Goal: Task Accomplishment & Management: Complete application form

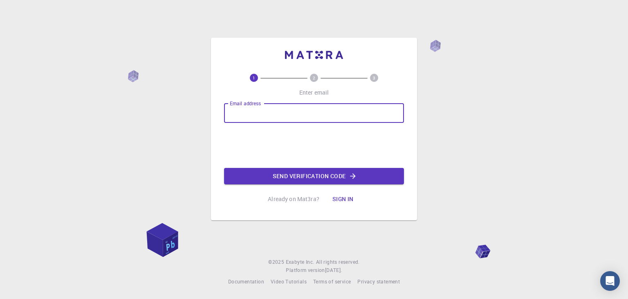
click at [253, 118] on input "Email address" at bounding box center [314, 113] width 180 height 20
type input "[EMAIL_ADDRESS][DOMAIN_NAME]"
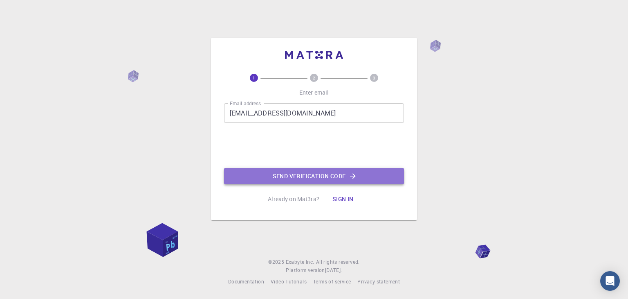
click at [305, 177] on button "Send verification code" at bounding box center [314, 176] width 180 height 16
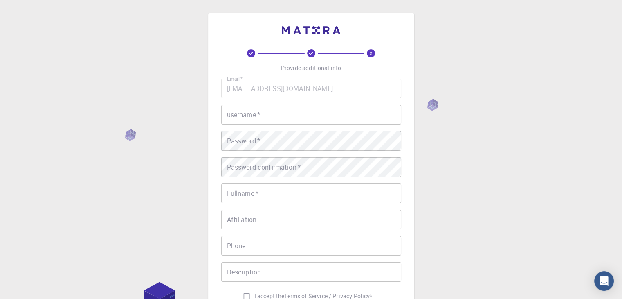
click at [263, 113] on input "username   *" at bounding box center [311, 115] width 180 height 20
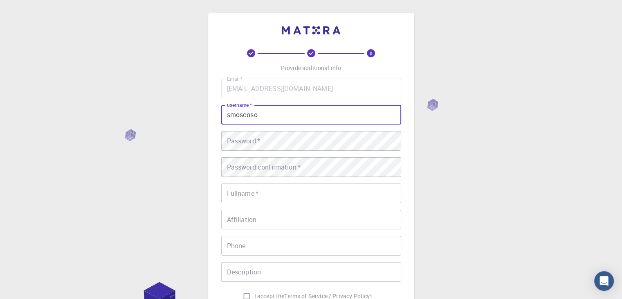
type input "smoscoso"
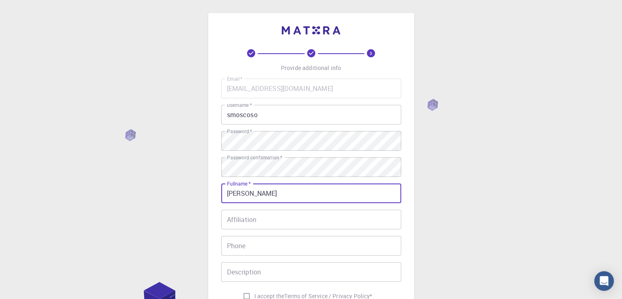
type input "[PERSON_NAME]"
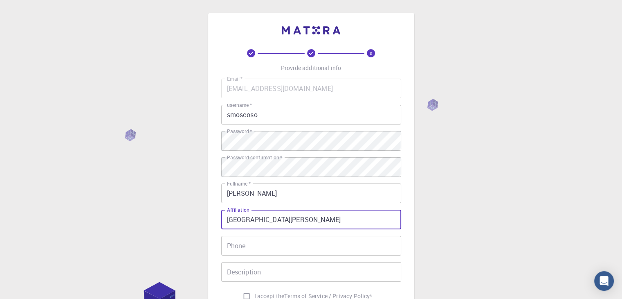
type input "[GEOGRAPHIC_DATA][PERSON_NAME]"
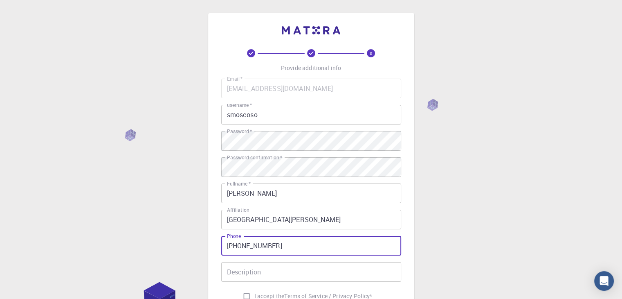
type input "[PHONE_NUMBER]"
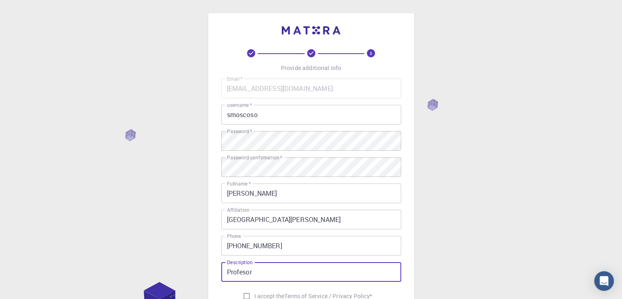
type input "Profesor"
click at [244, 295] on input "I accept the Terms of Service / Privacy Policy *" at bounding box center [247, 296] width 16 height 16
checkbox input "true"
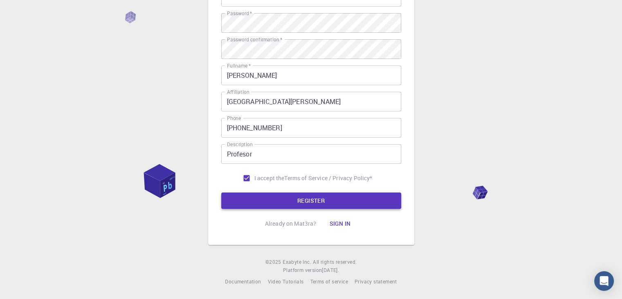
click at [314, 199] on button "REGISTER" at bounding box center [311, 200] width 180 height 16
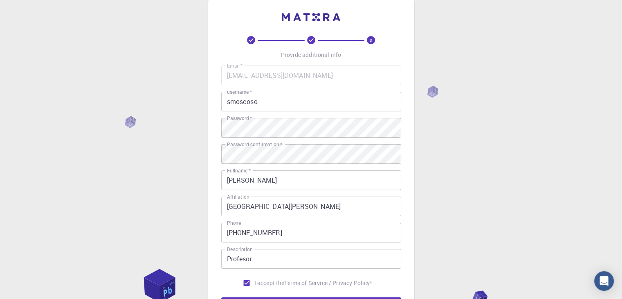
scroll to position [0, 0]
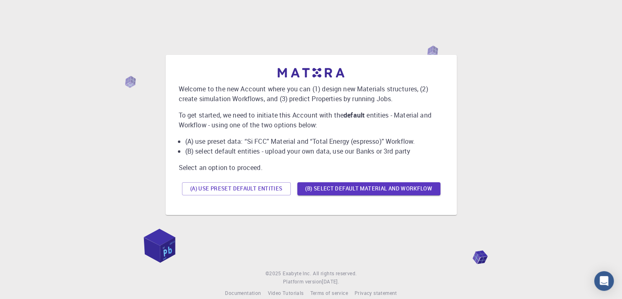
drag, startPoint x: 628, startPoint y: 166, endPoint x: 613, endPoint y: 138, distance: 32.0
click at [613, 138] on html "Welcome to the new Account where you can (1) design new Materials structures, (…" at bounding box center [311, 155] width 622 height 310
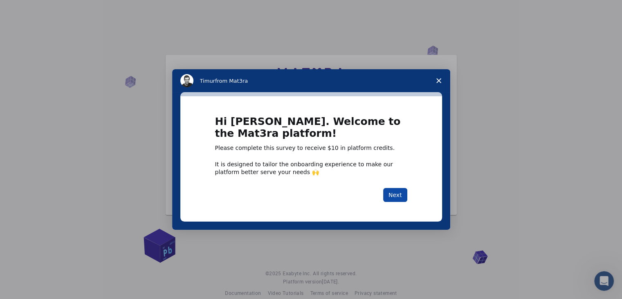
click at [393, 198] on button "Next" at bounding box center [395, 195] width 24 height 14
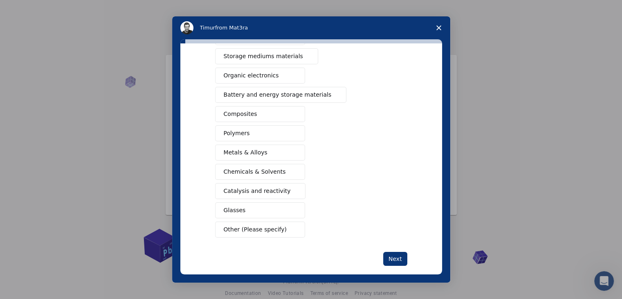
scroll to position [88, 0]
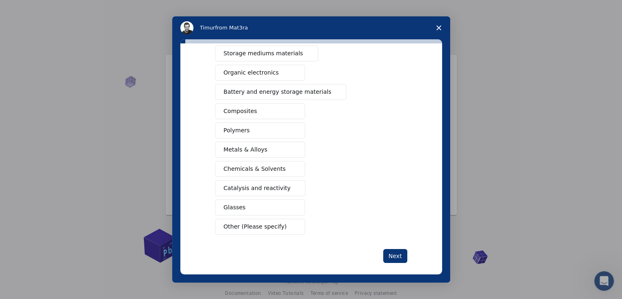
drag, startPoint x: 442, startPoint y: 173, endPoint x: 443, endPoint y: 159, distance: 14.0
click at [443, 159] on div "What type(s) of materials are you interested in? Semiconductors Solar energy ma…" at bounding box center [311, 160] width 278 height 243
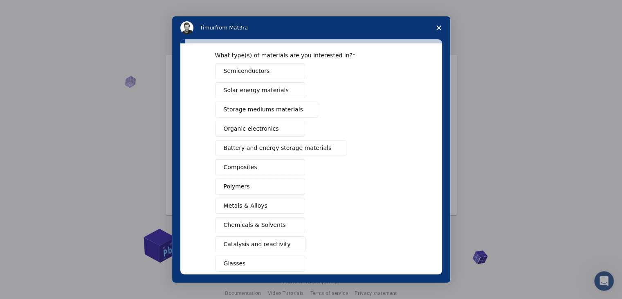
scroll to position [20, 0]
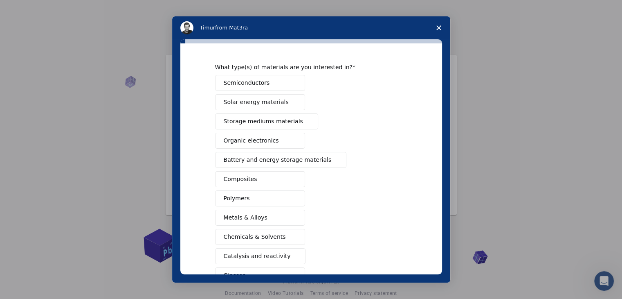
click at [257, 101] on span "Solar energy materials" at bounding box center [256, 102] width 65 height 9
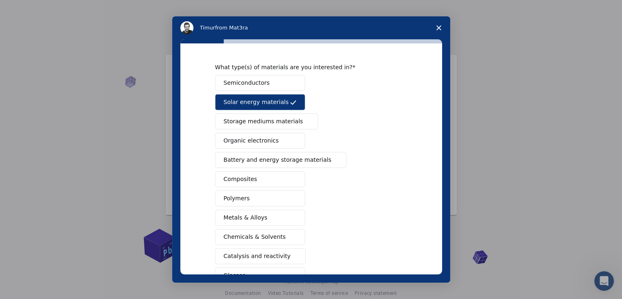
click at [272, 84] on button "Semiconductors" at bounding box center [260, 83] width 90 height 16
click at [267, 121] on span "Storage mediums materials" at bounding box center [263, 121] width 79 height 9
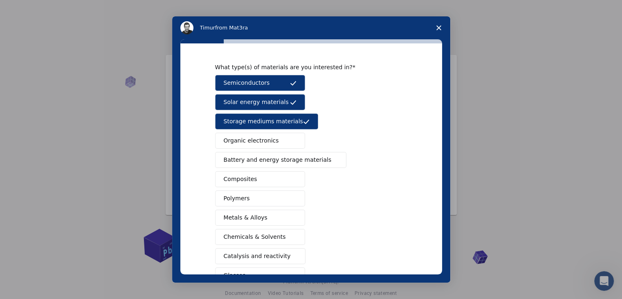
click at [262, 158] on span "Battery and energy storage materials" at bounding box center [278, 159] width 108 height 9
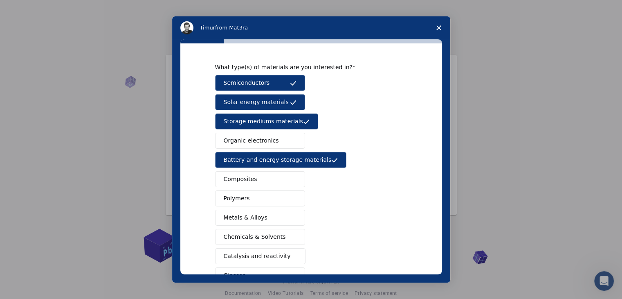
click at [257, 179] on button "Composites" at bounding box center [260, 179] width 90 height 16
click at [254, 196] on button "Polymers" at bounding box center [260, 198] width 90 height 16
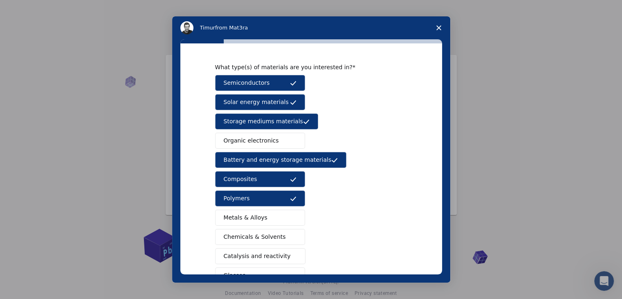
click at [252, 215] on span "Metals & Alloys" at bounding box center [246, 217] width 44 height 9
click at [252, 235] on span "Chemicals & Solvents" at bounding box center [255, 236] width 62 height 9
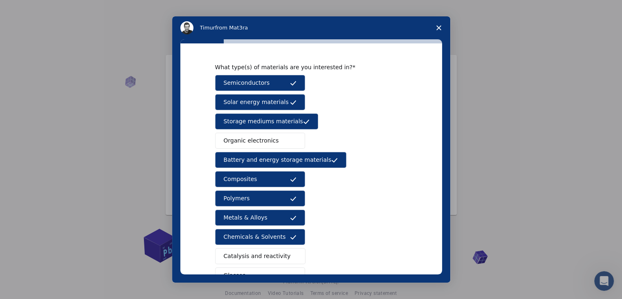
click at [251, 252] on span "Catalysis and reactivity" at bounding box center [257, 256] width 67 height 9
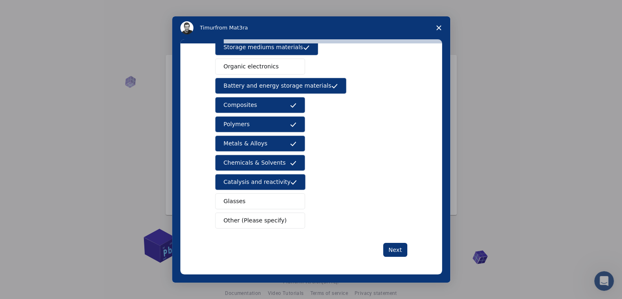
click at [241, 195] on button "Glasses" at bounding box center [260, 201] width 90 height 16
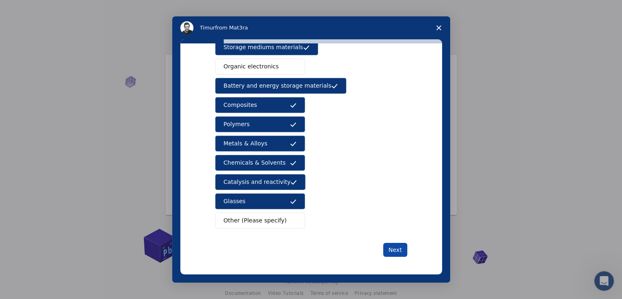
click at [396, 251] on button "Next" at bounding box center [395, 250] width 24 height 14
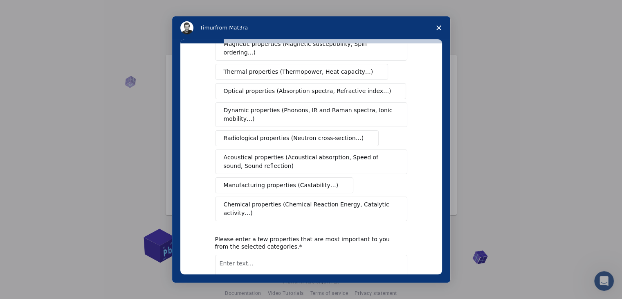
scroll to position [0, 0]
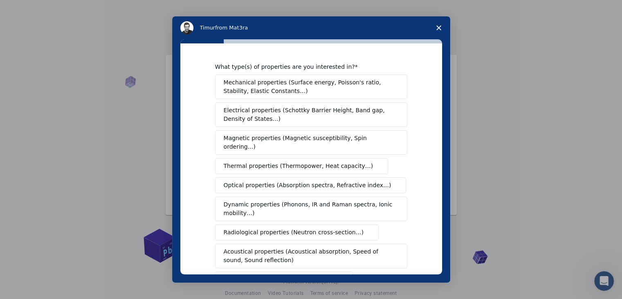
click at [303, 91] on span "Mechanical properties (Surface energy, Poisson's ratio, Stability, Elastic Cons…" at bounding box center [309, 86] width 171 height 17
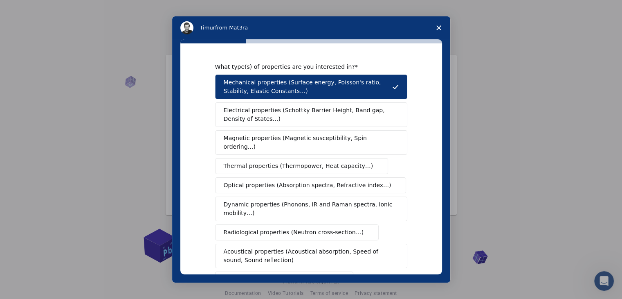
click at [296, 113] on span "Electrical properties (Schottky Barrier Height, Band gap, Density of States…)" at bounding box center [309, 114] width 170 height 17
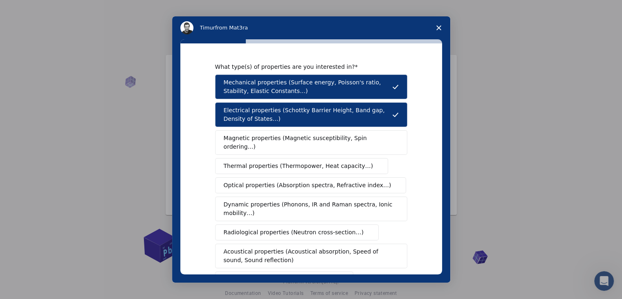
click at [345, 262] on div "Mechanical properties (Surface energy, Poisson's ratio, Stability, Elastic Cons…" at bounding box center [311, 194] width 192 height 241
click at [316, 275] on span "Manufacturing properties (Castability…)" at bounding box center [281, 279] width 115 height 9
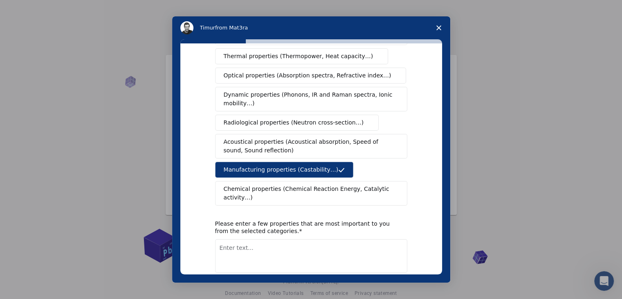
scroll to position [112, 0]
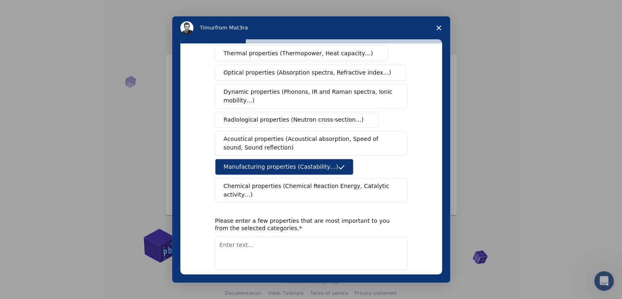
click at [284, 182] on span "Chemical properties (Chemical Reaction Energy, Catalytic activity…)" at bounding box center [308, 190] width 169 height 17
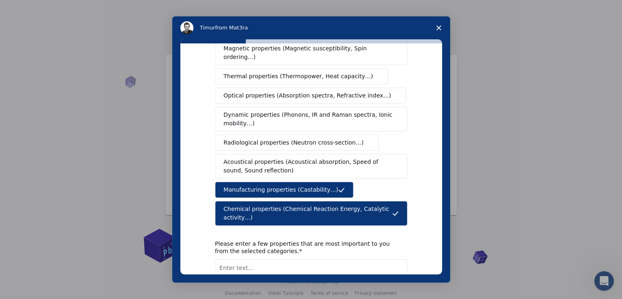
scroll to position [0, 0]
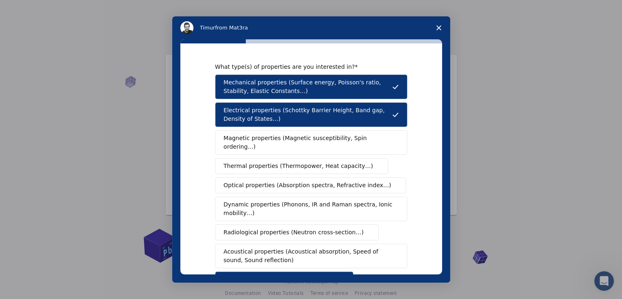
click at [261, 142] on button "Magnetic properties (Magnetic susceptibility, Spin ordering…)" at bounding box center [311, 142] width 192 height 25
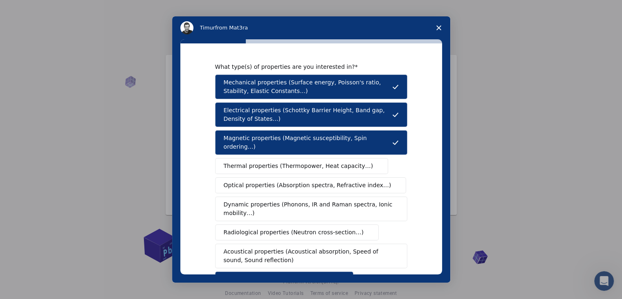
click at [257, 162] on span "Thermal properties (Thermopower, Heat capacity…)" at bounding box center [299, 166] width 150 height 9
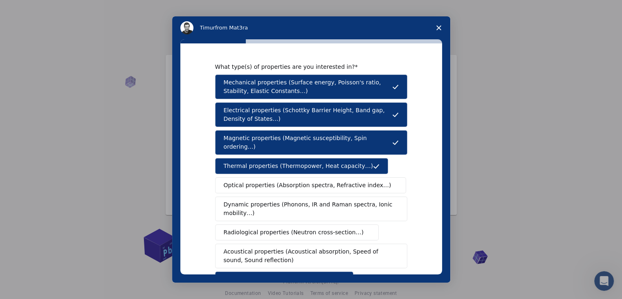
click at [254, 181] on span "Optical properties (Absorption spectra, Refractive index…)" at bounding box center [308, 185] width 168 height 9
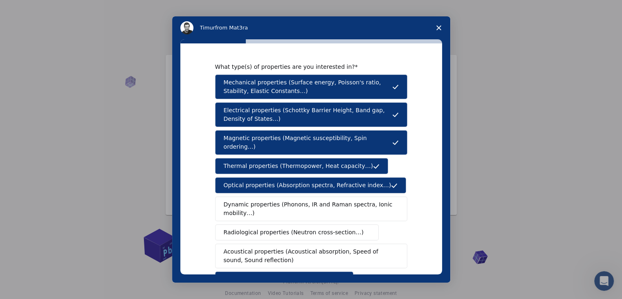
click at [252, 200] on span "Dynamic properties (Phonons, IR and Raman spectra, Ionic mobility…)" at bounding box center [309, 208] width 170 height 17
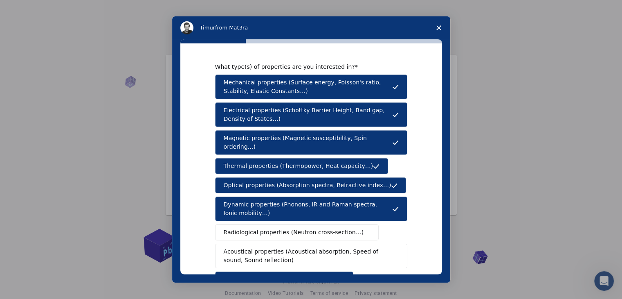
click at [250, 228] on span "Radiological properties (Neutron cross-section…)" at bounding box center [294, 232] width 140 height 9
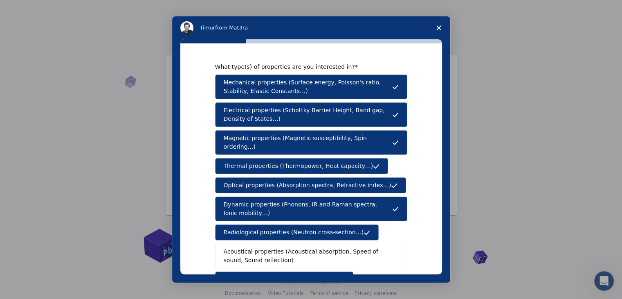
click at [250, 247] on span "Acoustical properties (Acoustical absorption, Speed of sound, Sound reflection)" at bounding box center [309, 255] width 170 height 17
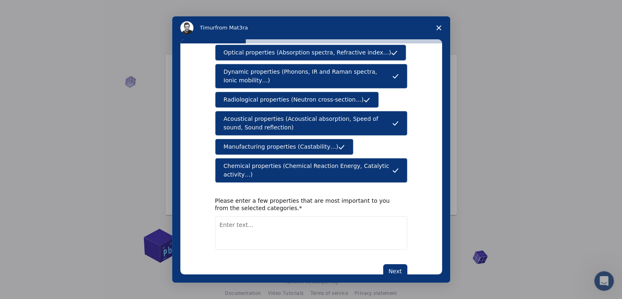
scroll to position [133, 0]
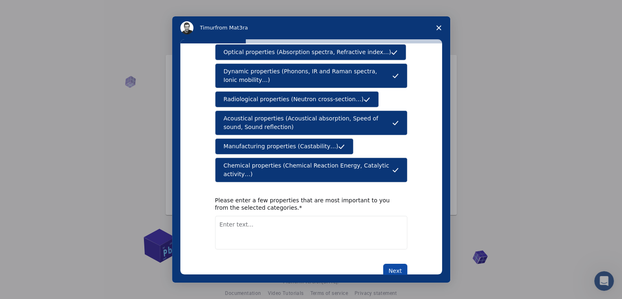
click at [383, 263] on button "Next" at bounding box center [395, 270] width 24 height 14
click at [276, 218] on textarea "Enter text..." at bounding box center [311, 233] width 192 height 34
click at [389, 263] on button "Next" at bounding box center [395, 270] width 24 height 14
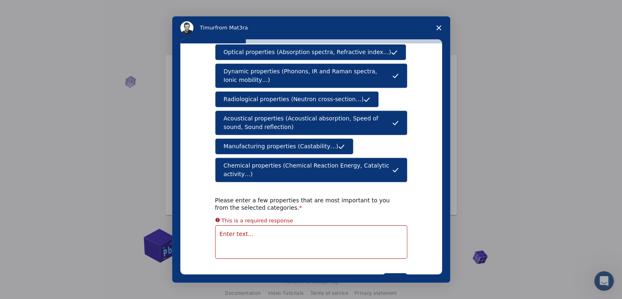
click at [299, 225] on textarea "Enter text..." at bounding box center [311, 242] width 192 height 34
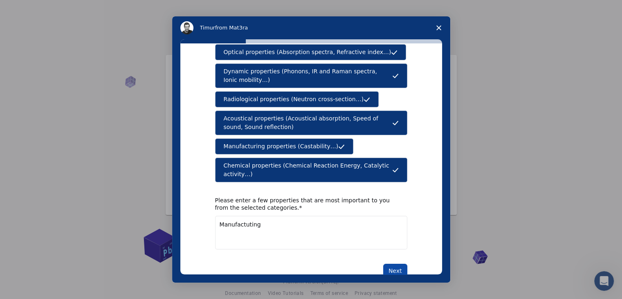
type textarea "Manufactuting"
click at [389, 263] on button "Next" at bounding box center [395, 270] width 24 height 14
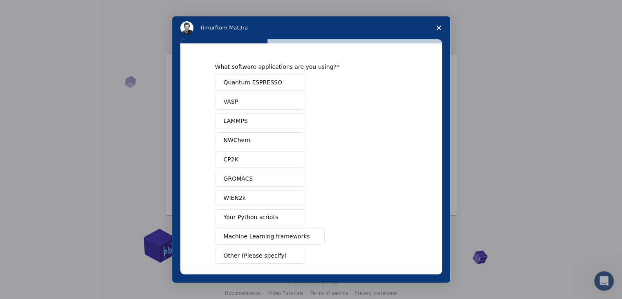
click at [286, 236] on span "Machine Learning frameworks" at bounding box center [267, 236] width 86 height 9
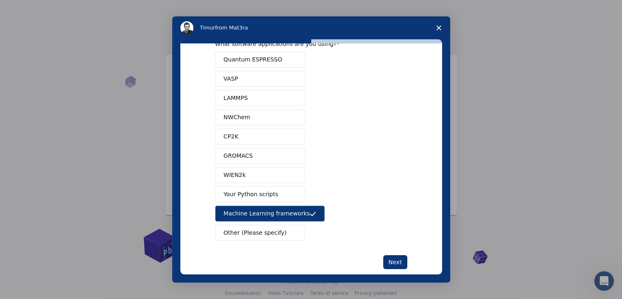
scroll to position [13, 0]
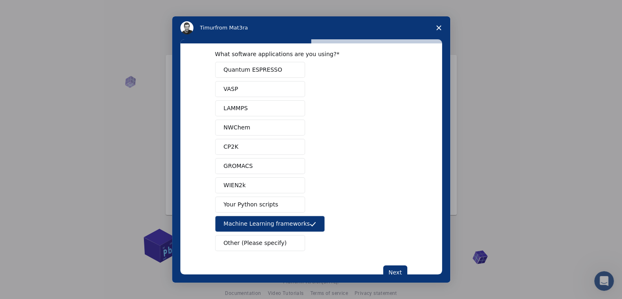
click at [247, 77] on button "Quantum ESPRESSO" at bounding box center [260, 70] width 90 height 16
click at [245, 87] on button "VASP" at bounding box center [260, 89] width 90 height 16
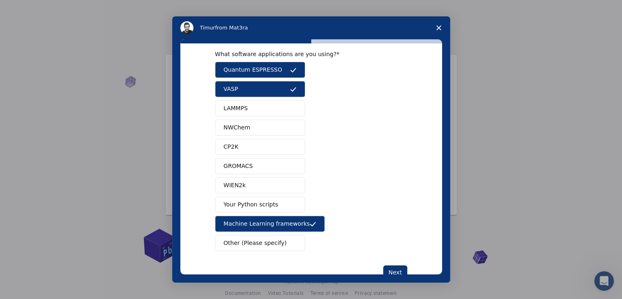
click at [244, 101] on button "LAMMPS" at bounding box center [260, 108] width 90 height 16
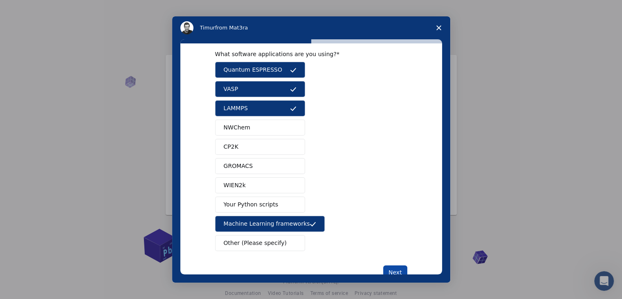
click at [394, 268] on button "Next" at bounding box center [395, 272] width 24 height 14
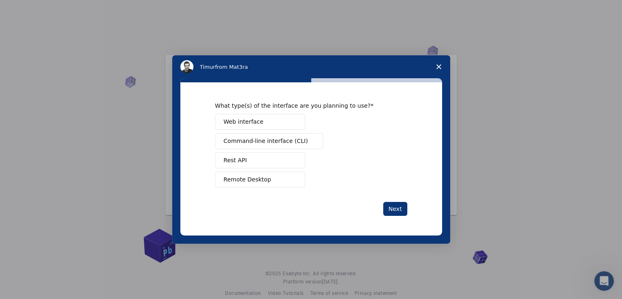
scroll to position [0, 0]
click at [256, 128] on button "Web interface" at bounding box center [260, 122] width 90 height 16
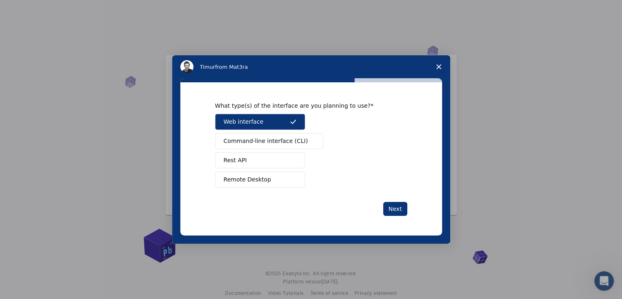
click at [254, 151] on div "Web interface Command-line interface (CLI) Rest API Remote Desktop" at bounding box center [311, 151] width 192 height 74
click at [254, 178] on span "Remote Desktop" at bounding box center [247, 179] width 47 height 9
click at [256, 142] on span "Command-line interface (CLI)" at bounding box center [266, 141] width 84 height 9
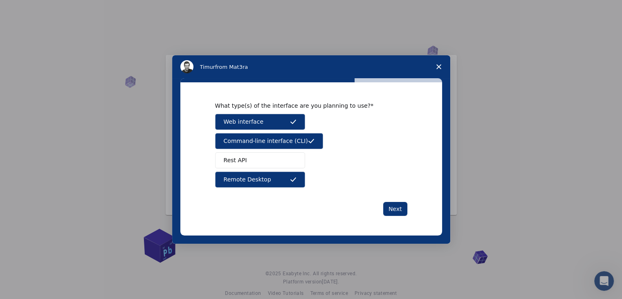
click at [267, 160] on button "Rest API" at bounding box center [260, 160] width 90 height 16
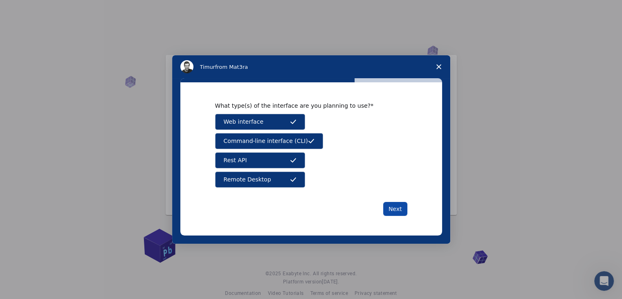
click at [391, 205] on button "Next" at bounding box center [395, 209] width 24 height 14
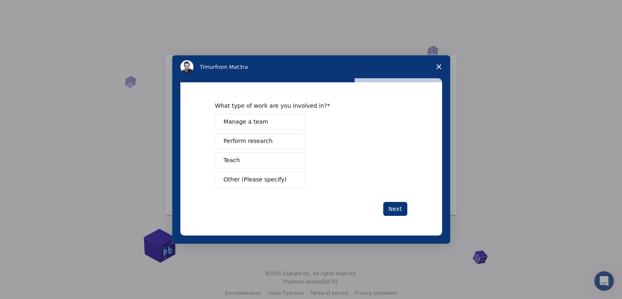
click at [265, 119] on button "Manage a team" at bounding box center [260, 122] width 90 height 16
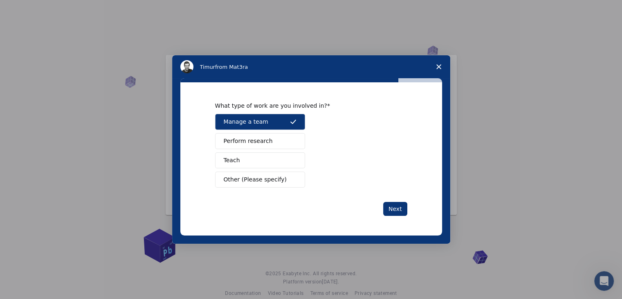
click at [265, 141] on span "Perform research" at bounding box center [248, 141] width 49 height 9
click at [262, 153] on button "Teach" at bounding box center [260, 160] width 90 height 16
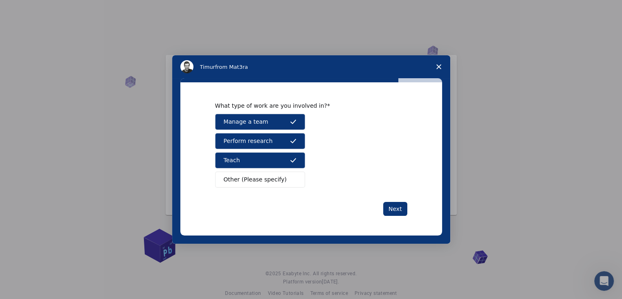
click at [244, 124] on span "Manage a team" at bounding box center [246, 121] width 45 height 9
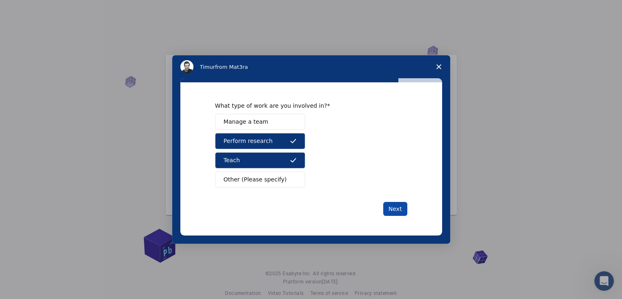
click at [399, 209] on button "Next" at bounding box center [395, 209] width 24 height 14
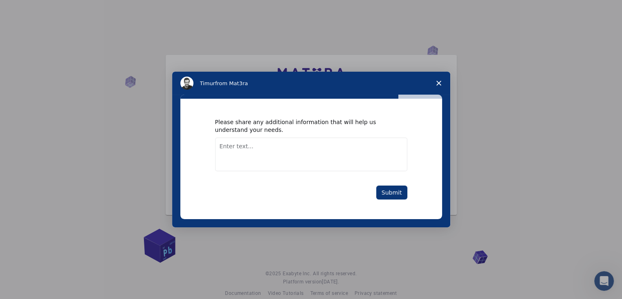
click at [306, 143] on textarea "Enter text..." at bounding box center [311, 154] width 192 height 34
type textarea "Research"
click at [396, 193] on button "Submit" at bounding box center [391, 192] width 31 height 14
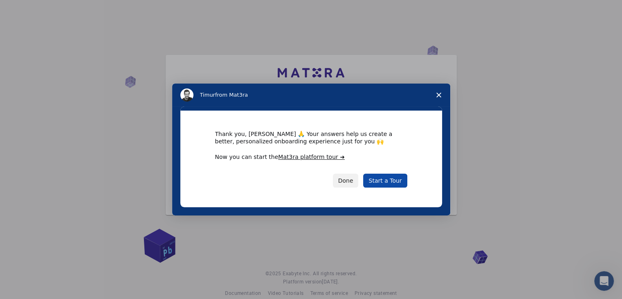
click at [387, 179] on link "Start a Tour" at bounding box center [385, 180] width 44 height 14
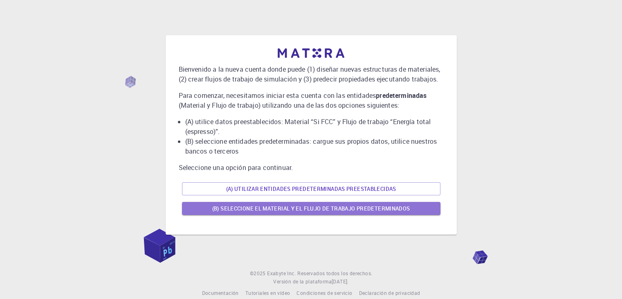
click at [301, 206] on font "(B) Seleccione el material y el flujo de trabajo predeterminados" at bounding box center [311, 208] width 198 height 7
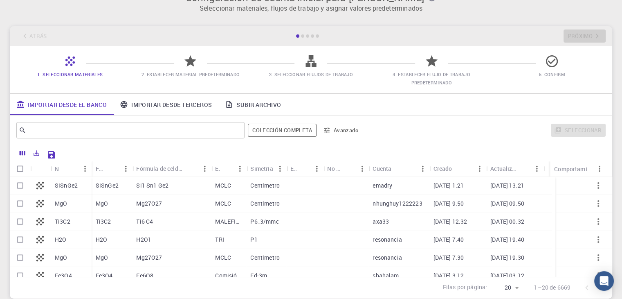
scroll to position [17, 0]
click at [63, 184] on font "SiSnGe2" at bounding box center [66, 186] width 23 height 8
checkbox input "true"
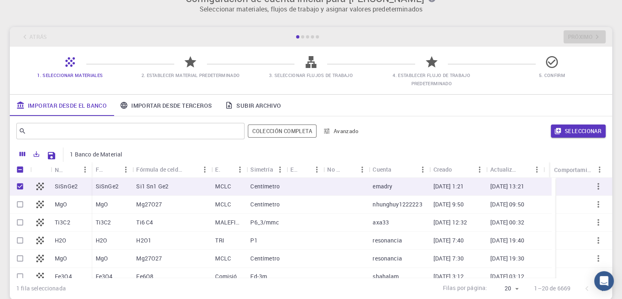
click at [53, 198] on div "MgO" at bounding box center [71, 205] width 41 height 18
checkbox input "true"
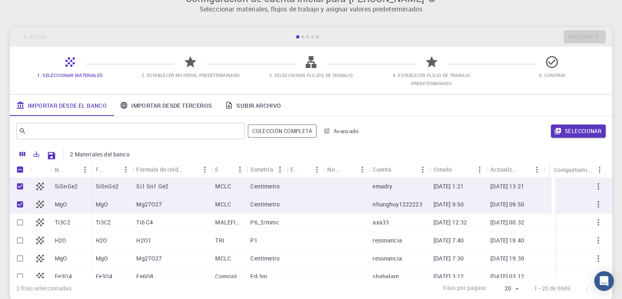
click at [79, 221] on div "Ti3C2" at bounding box center [71, 223] width 41 height 18
checkbox input "true"
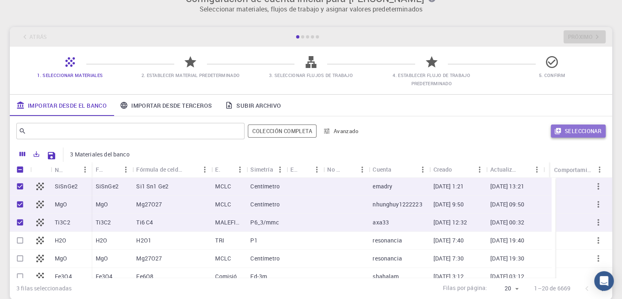
click at [592, 132] on font "Seleccionar" at bounding box center [583, 130] width 37 height 7
click at [11, 241] on div at bounding box center [20, 241] width 20 height 18
click at [30, 241] on div at bounding box center [40, 241] width 20 height 18
checkbox input "true"
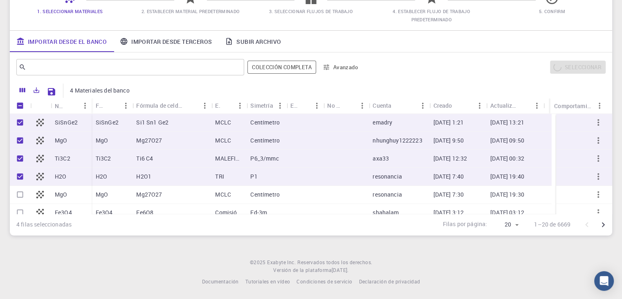
scroll to position [0, 0]
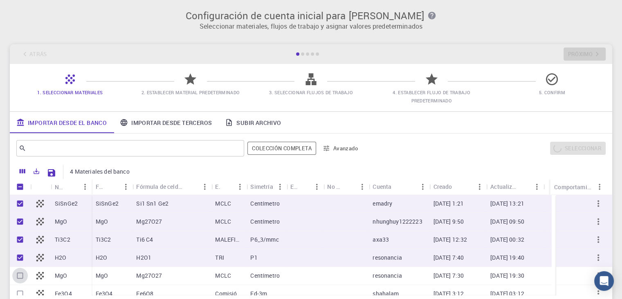
click at [22, 277] on input "Seleccionar fila" at bounding box center [20, 276] width 16 height 16
checkbox input "true"
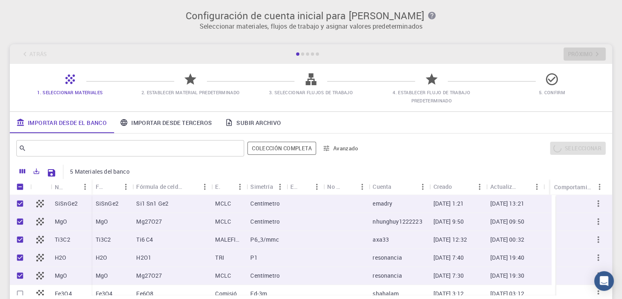
click at [21, 289] on input "Seleccionar fila" at bounding box center [20, 294] width 16 height 16
checkbox input "true"
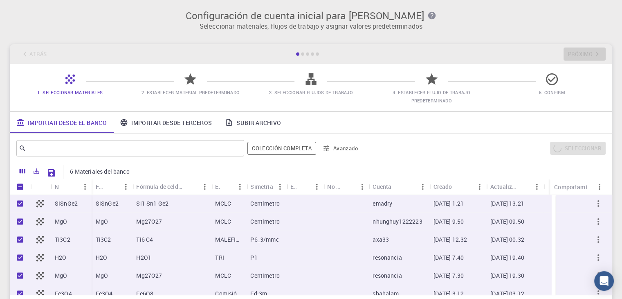
click at [198, 83] on span "2. Establecer material predeterminado" at bounding box center [191, 86] width 114 height 19
click at [199, 79] on span "2. Establecer material predeterminado" at bounding box center [191, 86] width 114 height 19
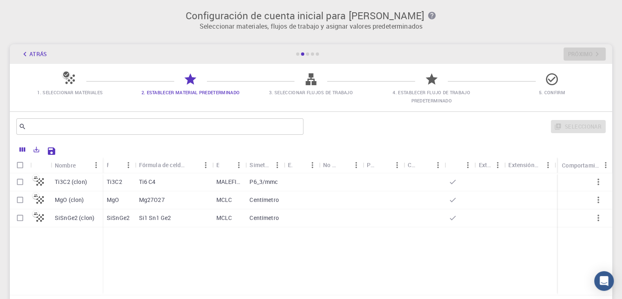
click at [96, 183] on div "Ti3C2 (clon)" at bounding box center [77, 182] width 52 height 18
checkbox input "true"
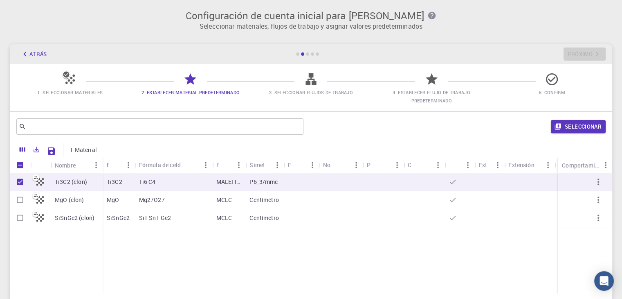
click at [162, 199] on font "Mg27O27" at bounding box center [152, 200] width 26 height 8
checkbox input "true"
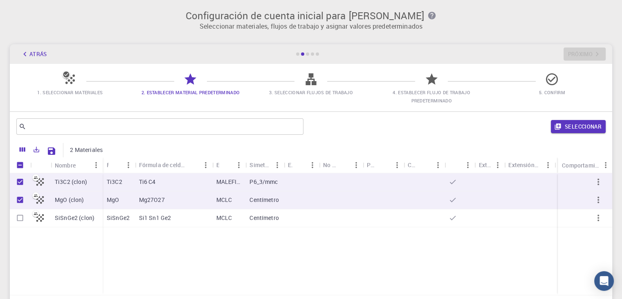
click at [160, 214] on font "Si1 Sn1 Ge2" at bounding box center [155, 218] width 32 height 8
checkbox input "true"
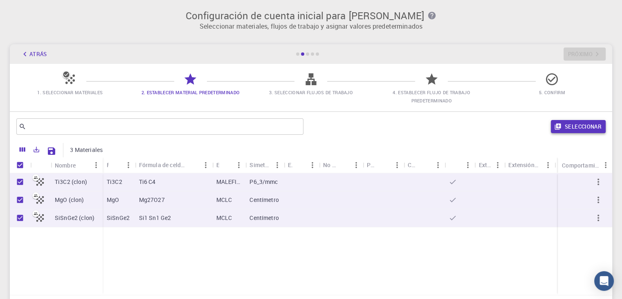
click at [583, 129] on font "Seleccionar" at bounding box center [583, 126] width 37 height 7
checkbox input "false"
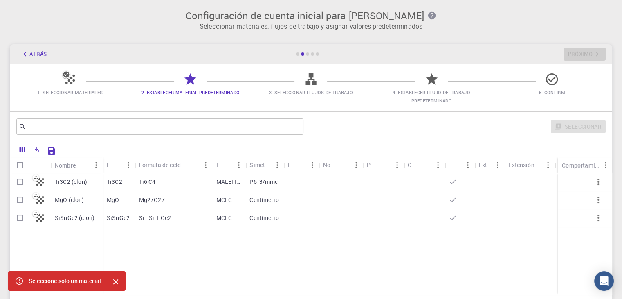
click at [23, 186] on input "Select row" at bounding box center [20, 182] width 16 height 16
checkbox input "true"
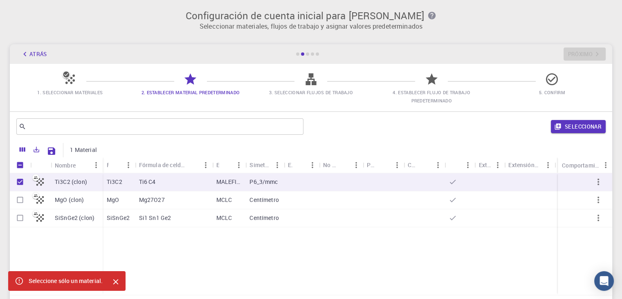
checkbox input "true"
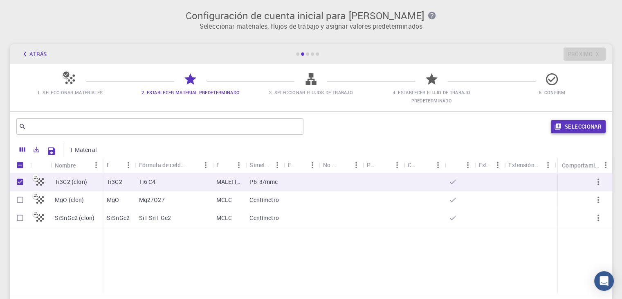
click at [572, 128] on font "Seleccionar" at bounding box center [583, 126] width 37 height 7
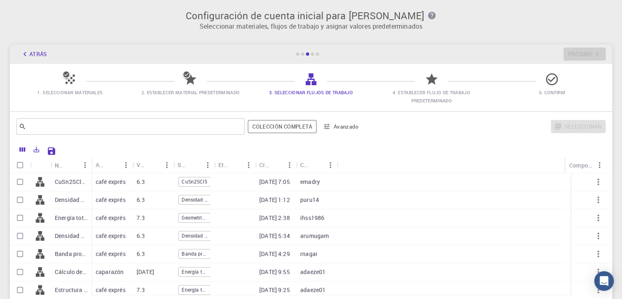
click at [79, 220] on font "Energía total (clon) (clon)" at bounding box center [88, 218] width 67 height 8
checkbox input "true"
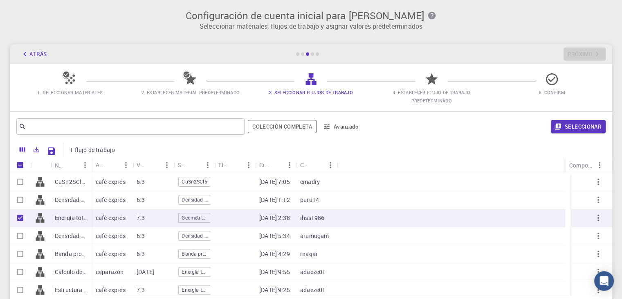
click at [64, 256] on font "Banda prohibida + DoS - HSE (clon) (clon)" at bounding box center [110, 254] width 110 height 8
checkbox input "true"
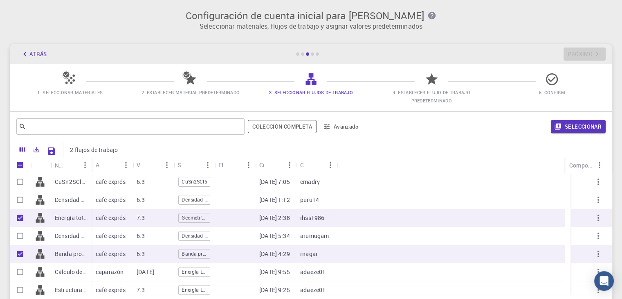
click at [61, 290] on font "Estructura de la banda de silicio" at bounding box center [97, 290] width 84 height 8
checkbox input "true"
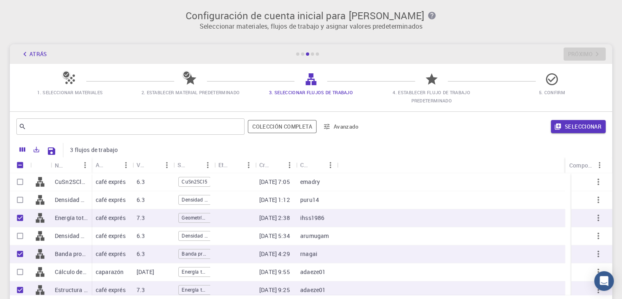
click at [61, 269] on font "Cálculo del SCF de QE" at bounding box center [84, 272] width 58 height 8
checkbox input "true"
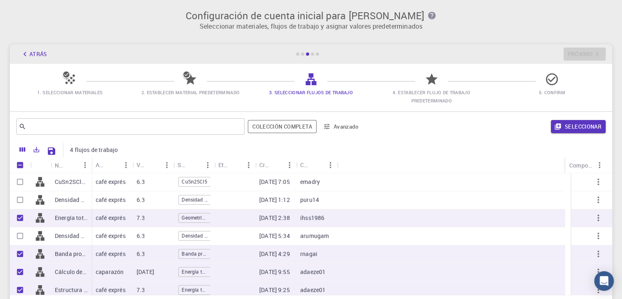
click at [106, 199] on font "café exprés" at bounding box center [111, 200] width 30 height 8
checkbox input "true"
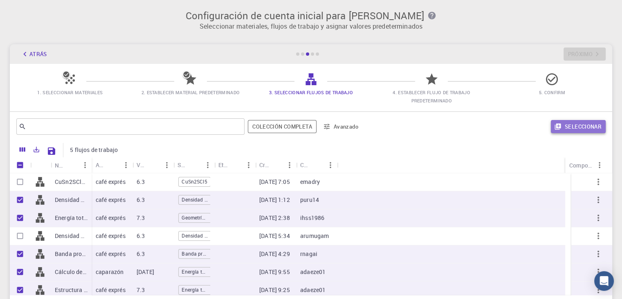
click at [581, 125] on font "Seleccionar" at bounding box center [583, 126] width 37 height 7
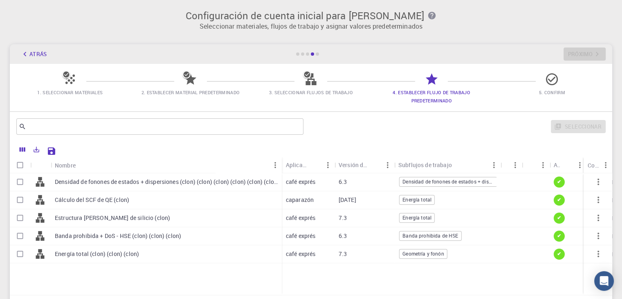
click at [434, 147] on div at bounding box center [333, 150] width 546 height 14
click at [96, 188] on div "Densidad de fonones de estados + dispersiones (clon) (clon) (clon) (clon) (clon…" at bounding box center [166, 182] width 231 height 18
checkbox input "true"
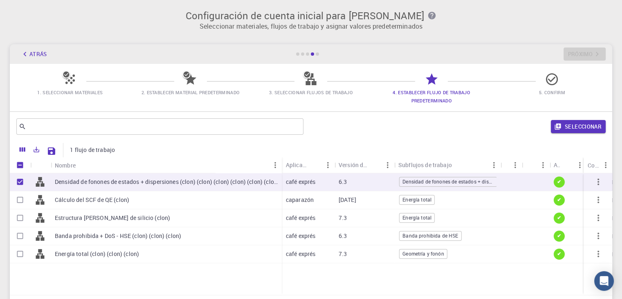
click at [77, 238] on font "Banda prohibida + DoS - HSE (clon) (clon) (clon)" at bounding box center [118, 236] width 126 height 8
checkbox input "true"
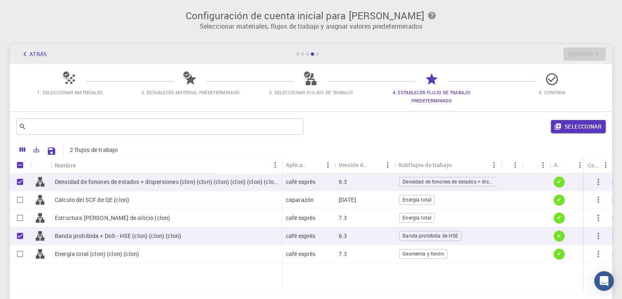
click at [78, 259] on div "Energía total (clon) (clon) (clon)" at bounding box center [166, 254] width 231 height 18
checkbox input "true"
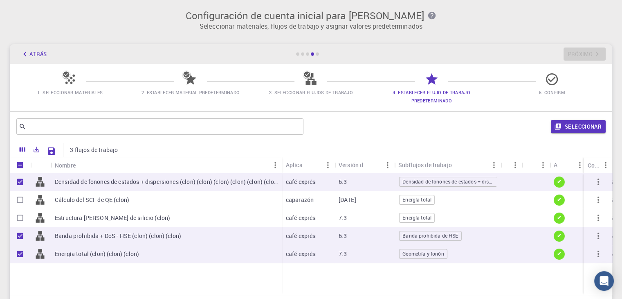
click at [572, 133] on div "Seleccionar" at bounding box center [456, 127] width 299 height 20
click at [576, 124] on font "Seleccionar" at bounding box center [583, 126] width 37 height 7
checkbox input "false"
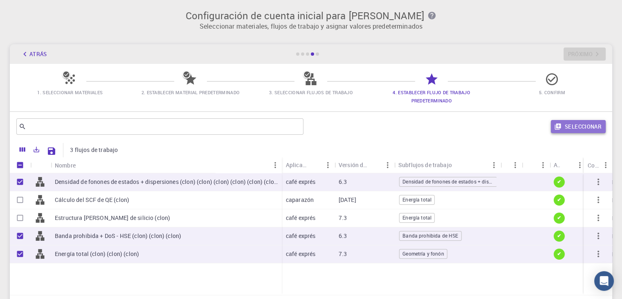
checkbox input "false"
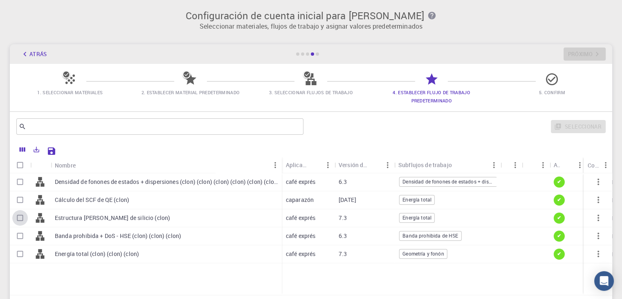
click at [24, 220] on input "Seleccionar fila" at bounding box center [20, 218] width 16 height 16
checkbox input "true"
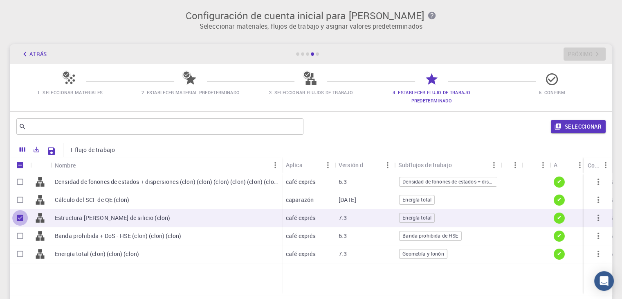
click at [21, 222] on input "Unselect row" at bounding box center [20, 218] width 16 height 16
checkbox input "false"
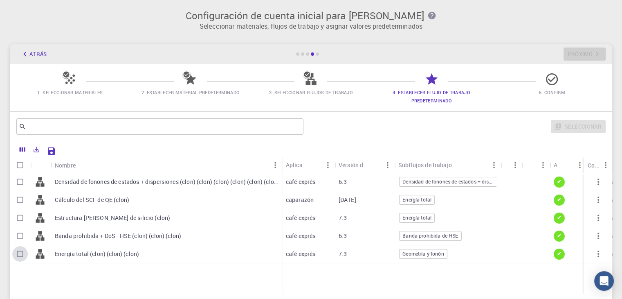
click at [22, 255] on input "Select row" at bounding box center [20, 254] width 16 height 16
checkbox input "true"
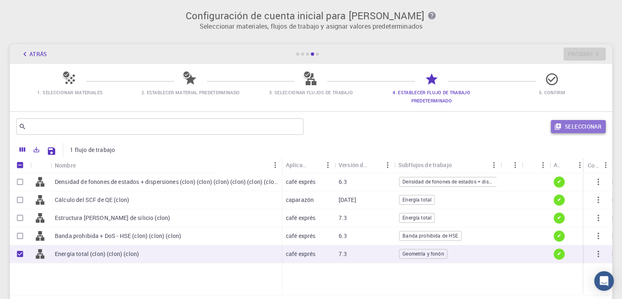
click at [564, 125] on button "Seleccionar" at bounding box center [578, 126] width 55 height 13
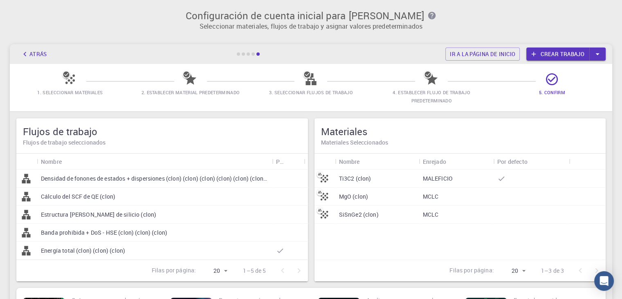
click at [61, 179] on font "Densidad de fonones de estados + dispersiones (clon) (clon) (clon) (clon) (clon…" at bounding box center [161, 178] width 241 height 8
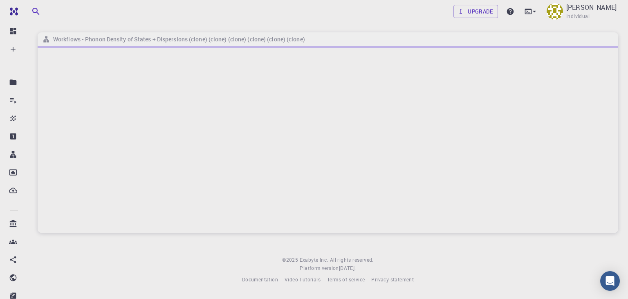
click at [61, 179] on div at bounding box center [328, 139] width 581 height 187
